Goal: Task Accomplishment & Management: Manage account settings

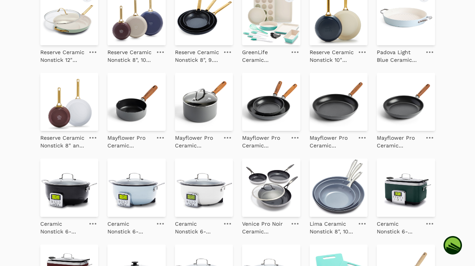
scroll to position [124, 0]
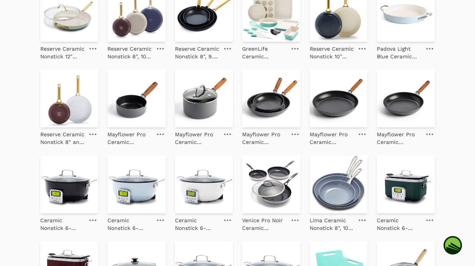
click at [407, 23] on img at bounding box center [406, 12] width 58 height 58
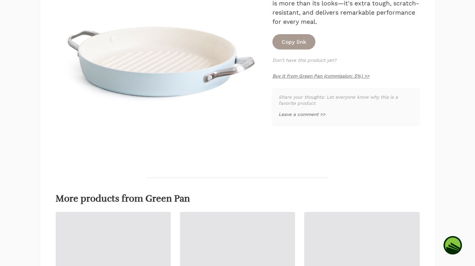
scroll to position [164, 0]
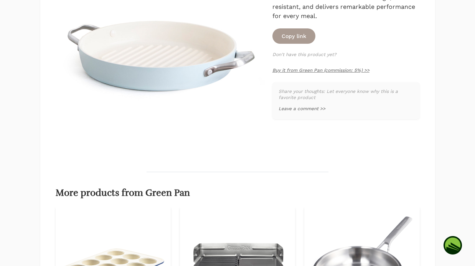
click at [286, 100] on div "**********" at bounding box center [346, 100] width 147 height 37
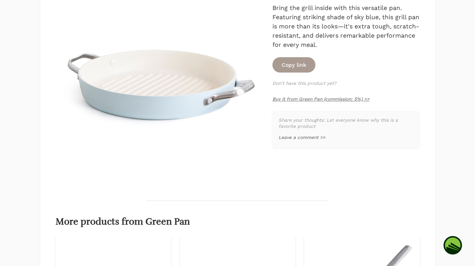
scroll to position [119, 0]
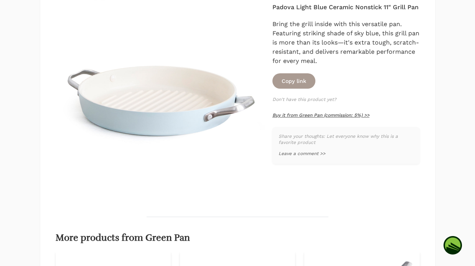
click at [291, 117] on link "Buy it from Green Pan (commission: 5%) >>" at bounding box center [321, 114] width 97 height 5
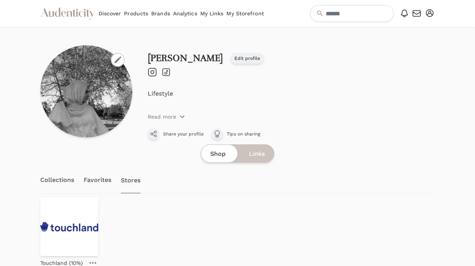
scroll to position [40, 0]
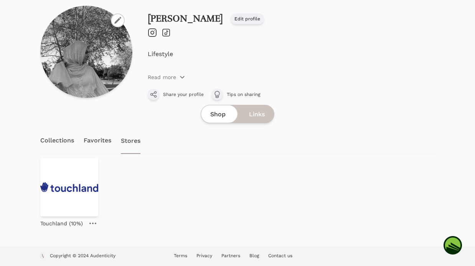
click at [55, 144] on link "Collections" at bounding box center [57, 140] width 34 height 27
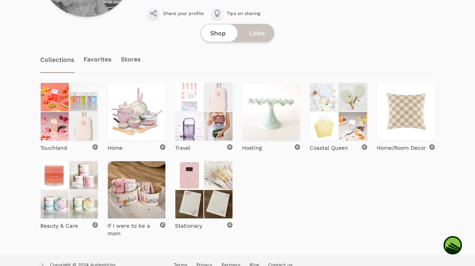
scroll to position [124, 0]
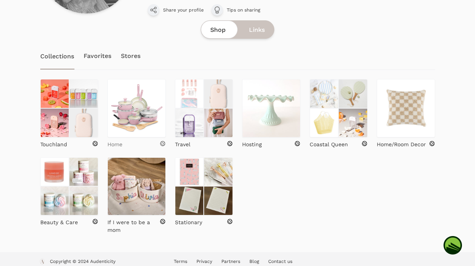
click at [124, 146] on div "Home" at bounding box center [137, 145] width 58 height 8
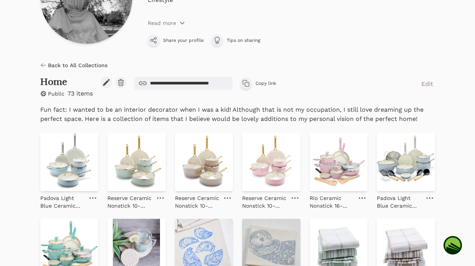
scroll to position [136, 0]
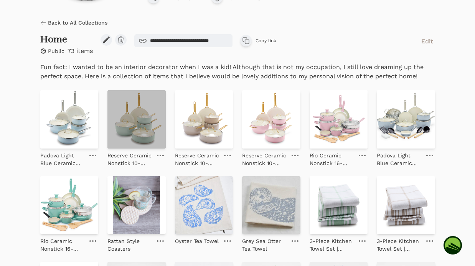
click at [144, 132] on img at bounding box center [137, 119] width 58 height 58
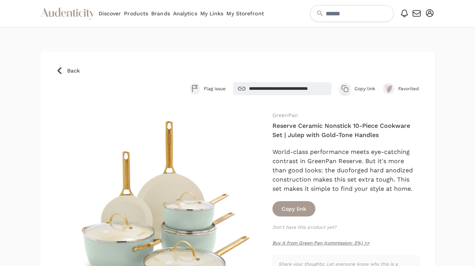
scroll to position [36, 0]
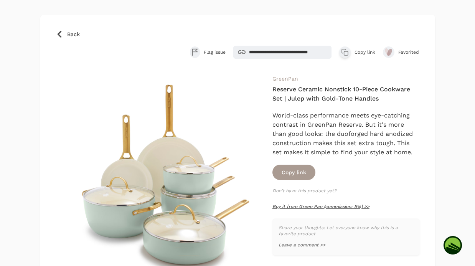
click at [332, 207] on link "Buy it from Green Pan (commission: 5%) >>" at bounding box center [321, 206] width 97 height 5
click at [66, 35] on link "Back" at bounding box center [238, 34] width 364 height 8
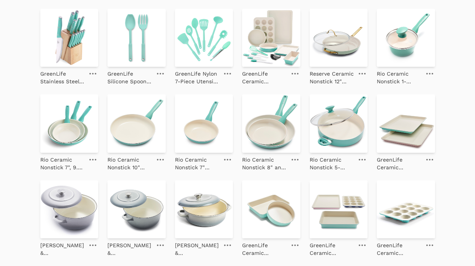
scroll to position [843, 0]
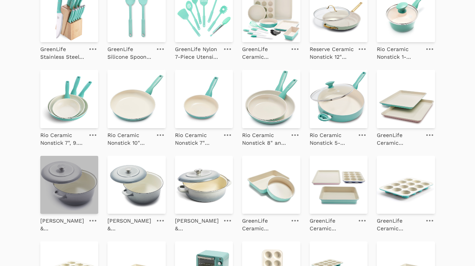
click at [78, 170] on img at bounding box center [69, 185] width 58 height 58
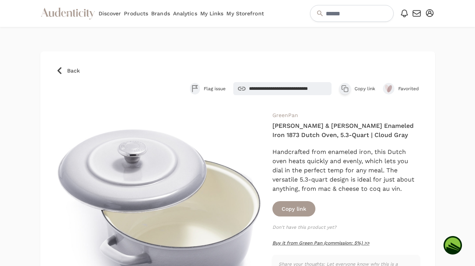
click at [316, 244] on link "Buy it from Green Pan (commission: 5%) >>" at bounding box center [321, 242] width 97 height 5
click at [62, 70] on icon at bounding box center [60, 71] width 8 height 8
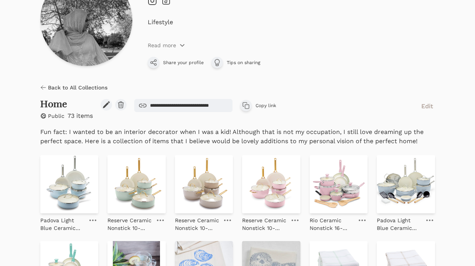
scroll to position [59, 0]
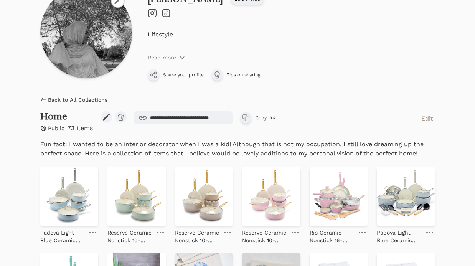
click at [51, 99] on span "Back to All Collections" at bounding box center [78, 100] width 60 height 8
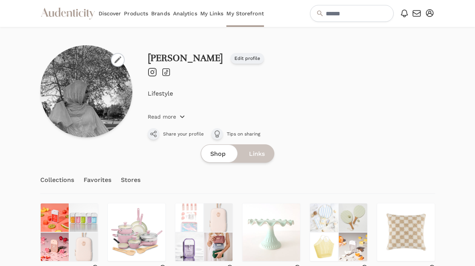
click at [182, 116] on icon "button" at bounding box center [182, 117] width 6 height 6
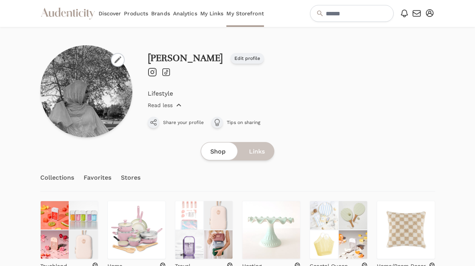
click at [177, 103] on icon "button" at bounding box center [179, 105] width 6 height 6
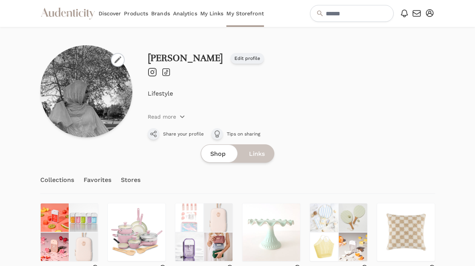
click at [231, 62] on link "Edit profile" at bounding box center [247, 58] width 33 height 11
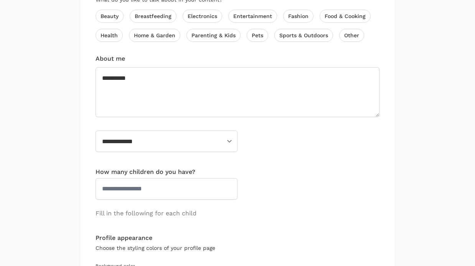
scroll to position [381, 0]
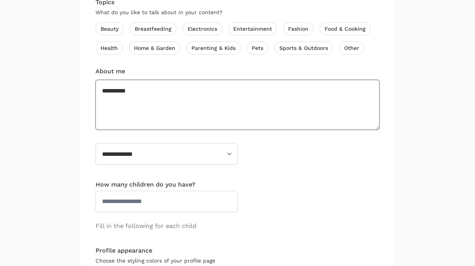
click at [160, 93] on textarea "*********" at bounding box center [238, 105] width 284 height 50
drag, startPoint x: 216, startPoint y: 100, endPoint x: 184, endPoint y: 98, distance: 31.5
click at [184, 98] on textarea "*********" at bounding box center [238, 105] width 284 height 50
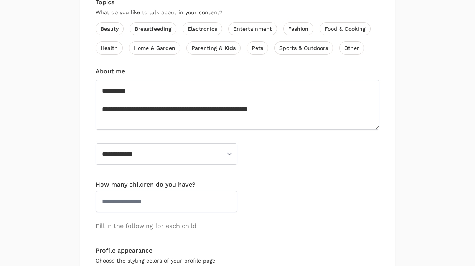
click at [282, 149] on div "**********" at bounding box center [238, 81] width 284 height 456
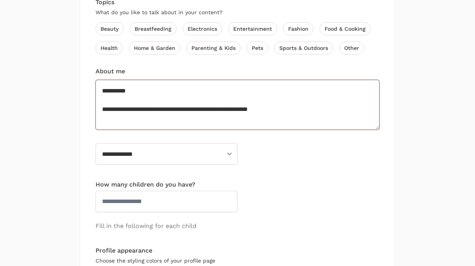
drag, startPoint x: 141, startPoint y: 100, endPoint x: 124, endPoint y: 100, distance: 16.9
click at [124, 101] on textarea "*********" at bounding box center [238, 105] width 284 height 50
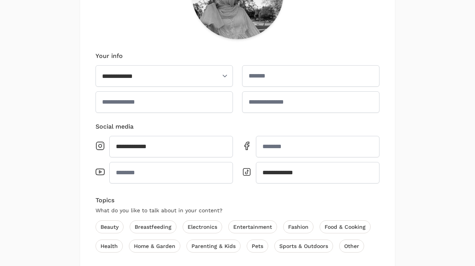
scroll to position [346, 0]
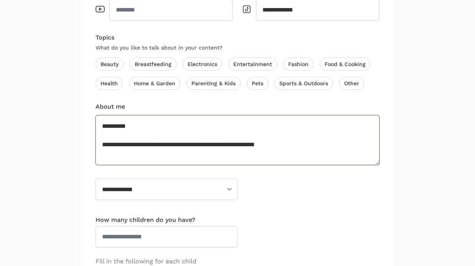
click at [302, 135] on textarea "*********" at bounding box center [238, 140] width 284 height 50
type textarea "**********"
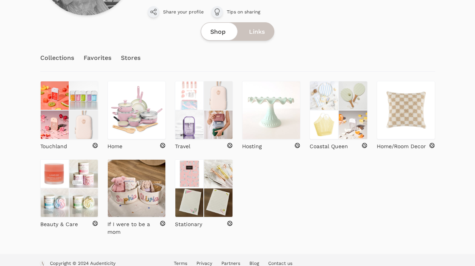
scroll to position [130, 0]
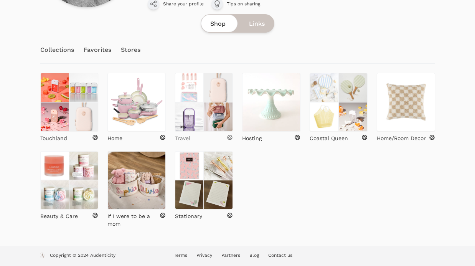
click at [198, 140] on div "Travel" at bounding box center [204, 138] width 58 height 8
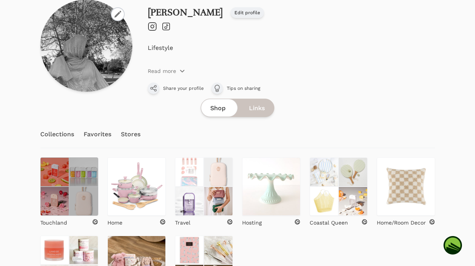
scroll to position [47, 0]
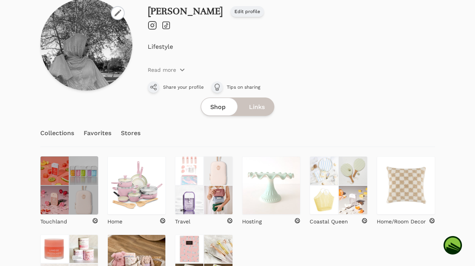
click at [76, 208] on img at bounding box center [83, 199] width 29 height 29
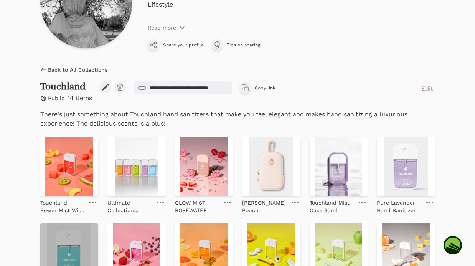
scroll to position [131, 0]
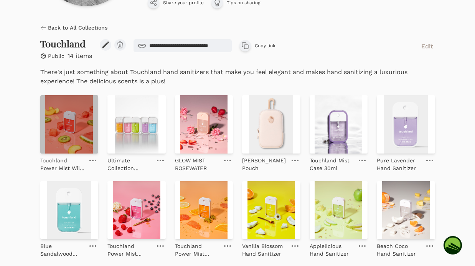
click at [70, 123] on img at bounding box center [69, 124] width 58 height 58
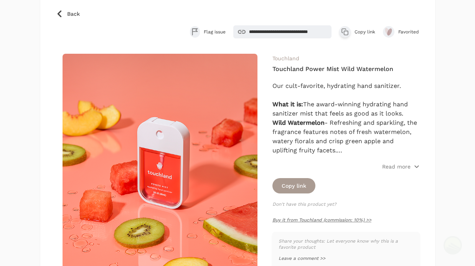
scroll to position [59, 0]
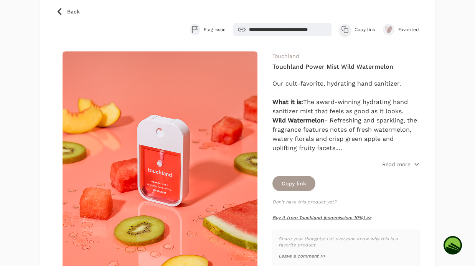
click at [299, 217] on link "Buy it from Touchland (commission: 10%) >>" at bounding box center [322, 217] width 99 height 5
click at [60, 12] on icon at bounding box center [60, 12] width 8 height 8
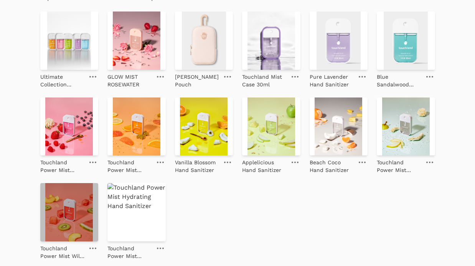
scroll to position [232, 0]
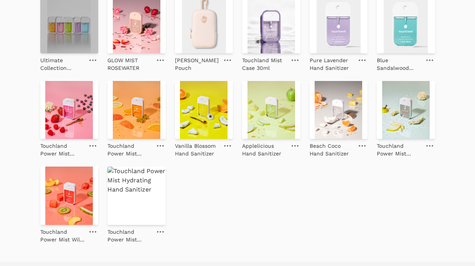
click at [69, 38] on img at bounding box center [69, 24] width 58 height 58
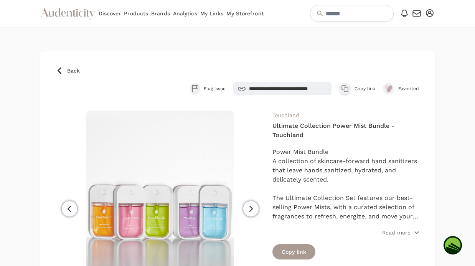
scroll to position [40, 0]
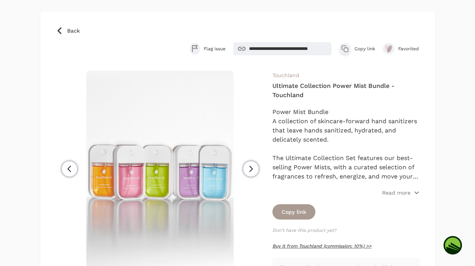
click at [293, 246] on link "Buy it from Touchland (commission: 10%) >>" at bounding box center [322, 245] width 99 height 5
click at [60, 27] on icon at bounding box center [60, 31] width 8 height 8
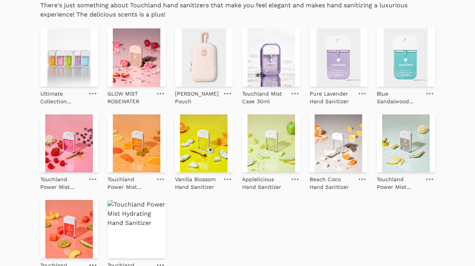
scroll to position [205, 0]
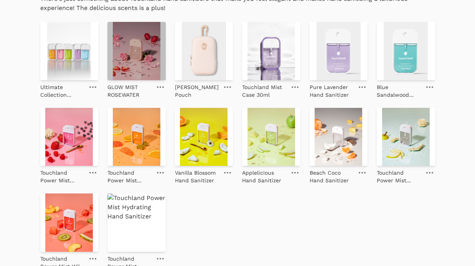
click at [120, 74] on img at bounding box center [137, 51] width 58 height 58
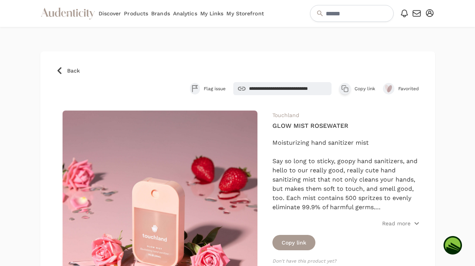
scroll to position [105, 0]
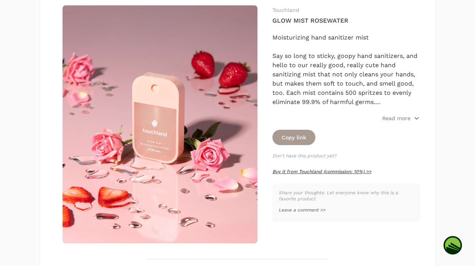
click at [313, 169] on link "Buy it from Touchland (commission: 10%) >>" at bounding box center [322, 171] width 99 height 5
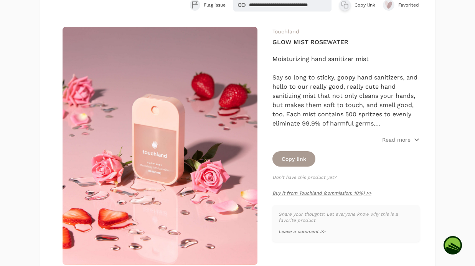
scroll to position [83, 0]
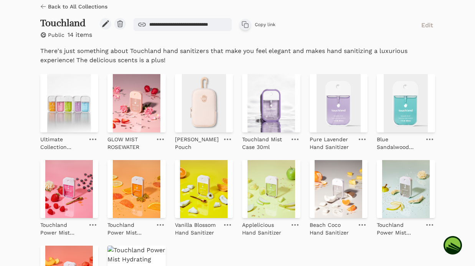
scroll to position [14, 0]
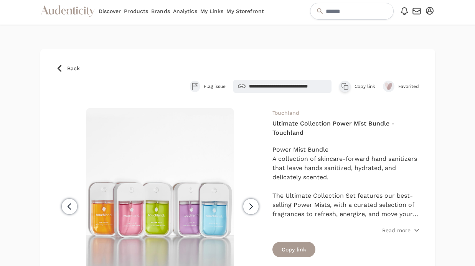
scroll to position [4, 0]
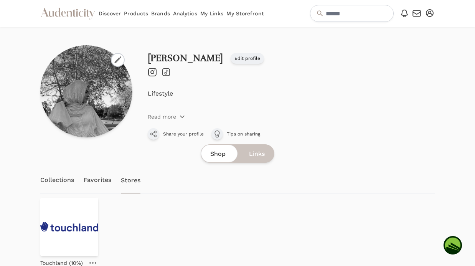
click at [192, 12] on link "Analytics" at bounding box center [185, 13] width 24 height 27
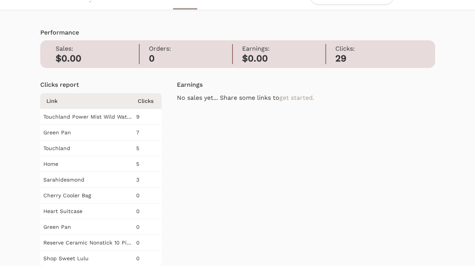
scroll to position [20, 0]
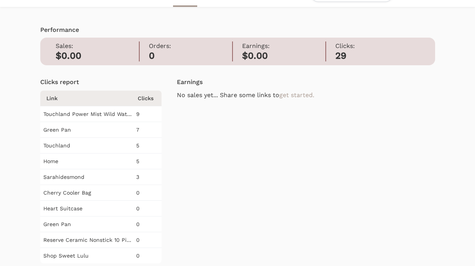
click at [122, 174] on td "Sarahidesmond" at bounding box center [87, 177] width 94 height 16
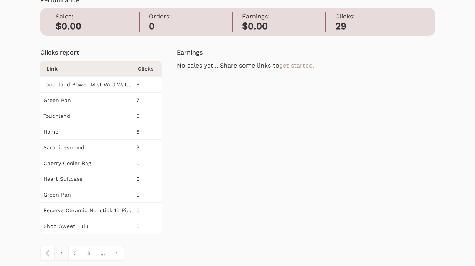
scroll to position [52, 0]
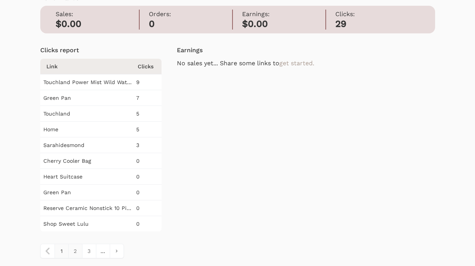
click at [76, 249] on link "2" at bounding box center [75, 251] width 14 height 14
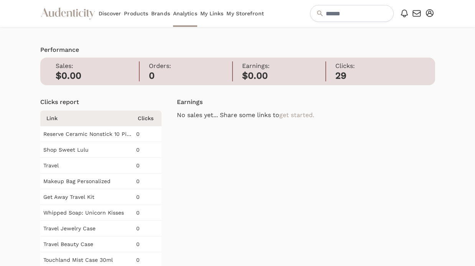
click at [432, 13] on icon "button" at bounding box center [430, 13] width 8 height 8
click at [406, 41] on link "My Profile" at bounding box center [404, 40] width 61 height 14
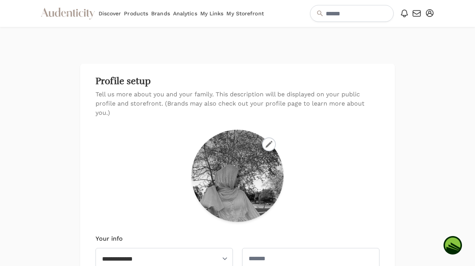
click at [430, 16] on icon "button" at bounding box center [430, 13] width 8 height 8
click at [402, 40] on link "My Profile" at bounding box center [404, 40] width 61 height 14
